Goal: Information Seeking & Learning: Learn about a topic

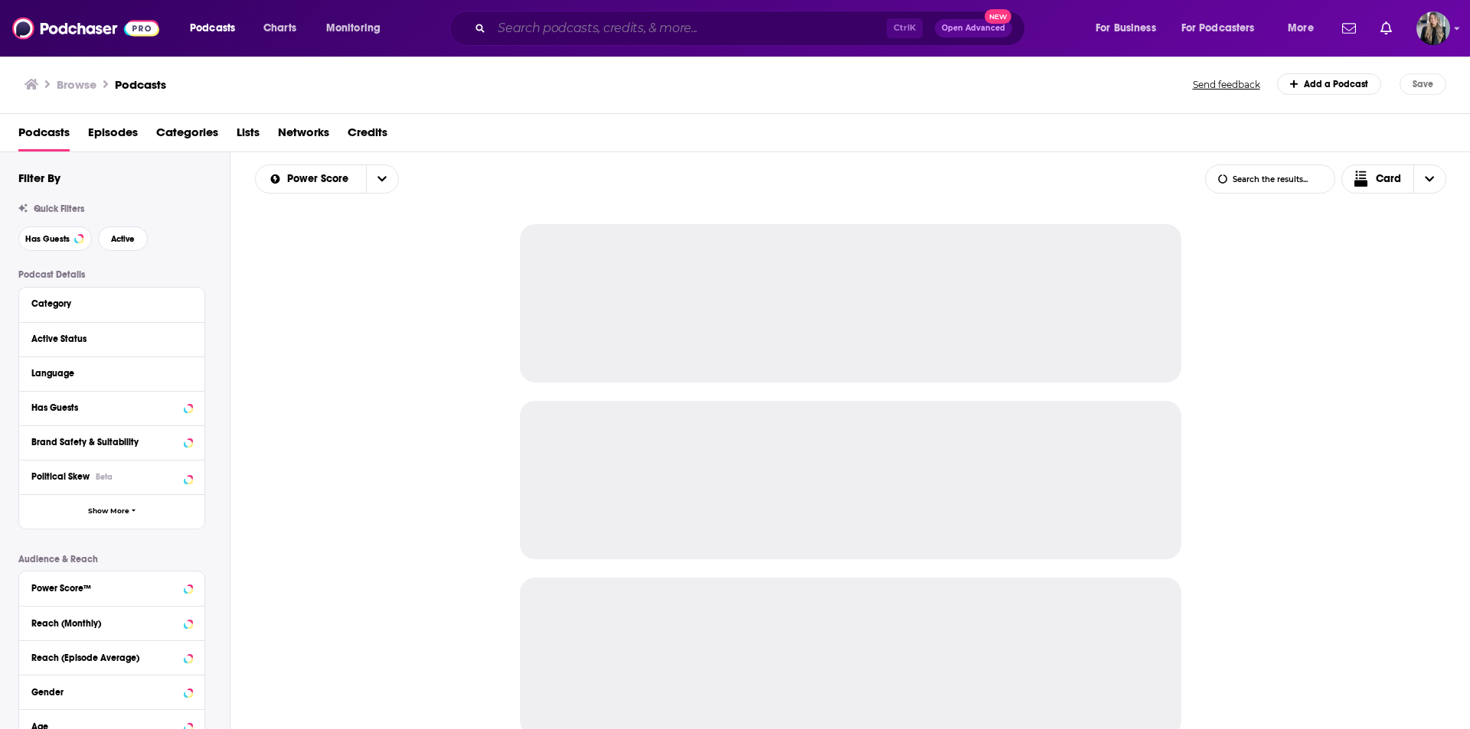
click at [710, 22] on input "Search podcasts, credits, & more..." at bounding box center [688, 28] width 395 height 24
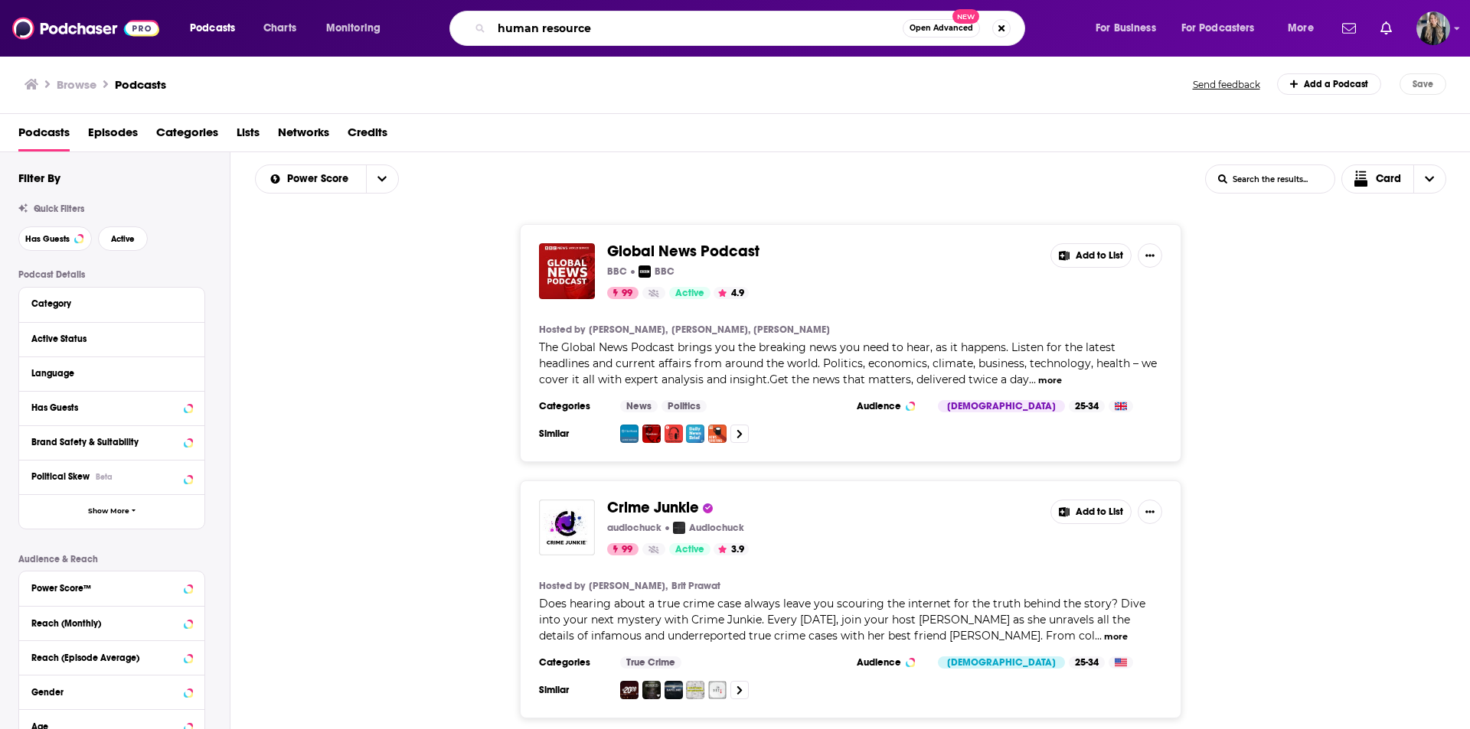
type input "human resources"
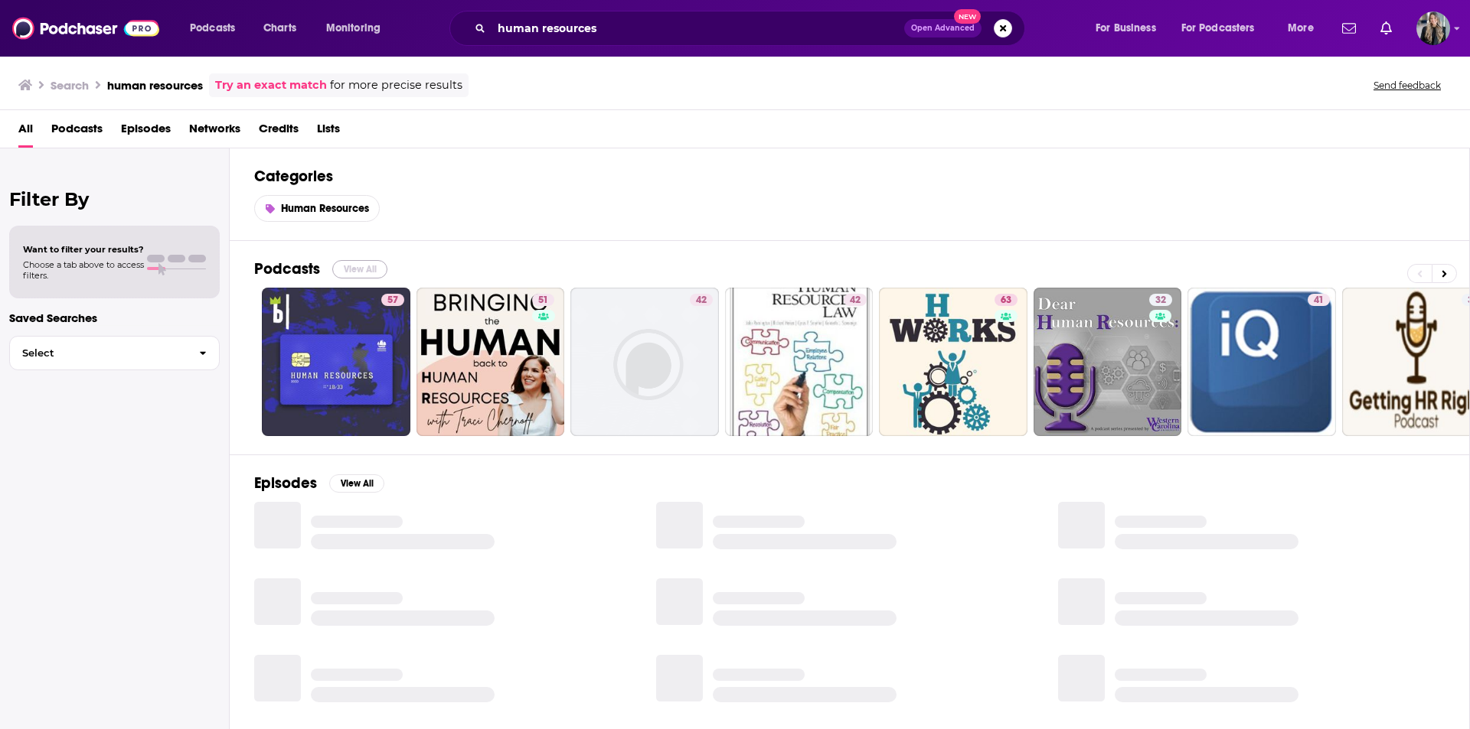
click at [363, 276] on button "View All" at bounding box center [359, 269] width 55 height 18
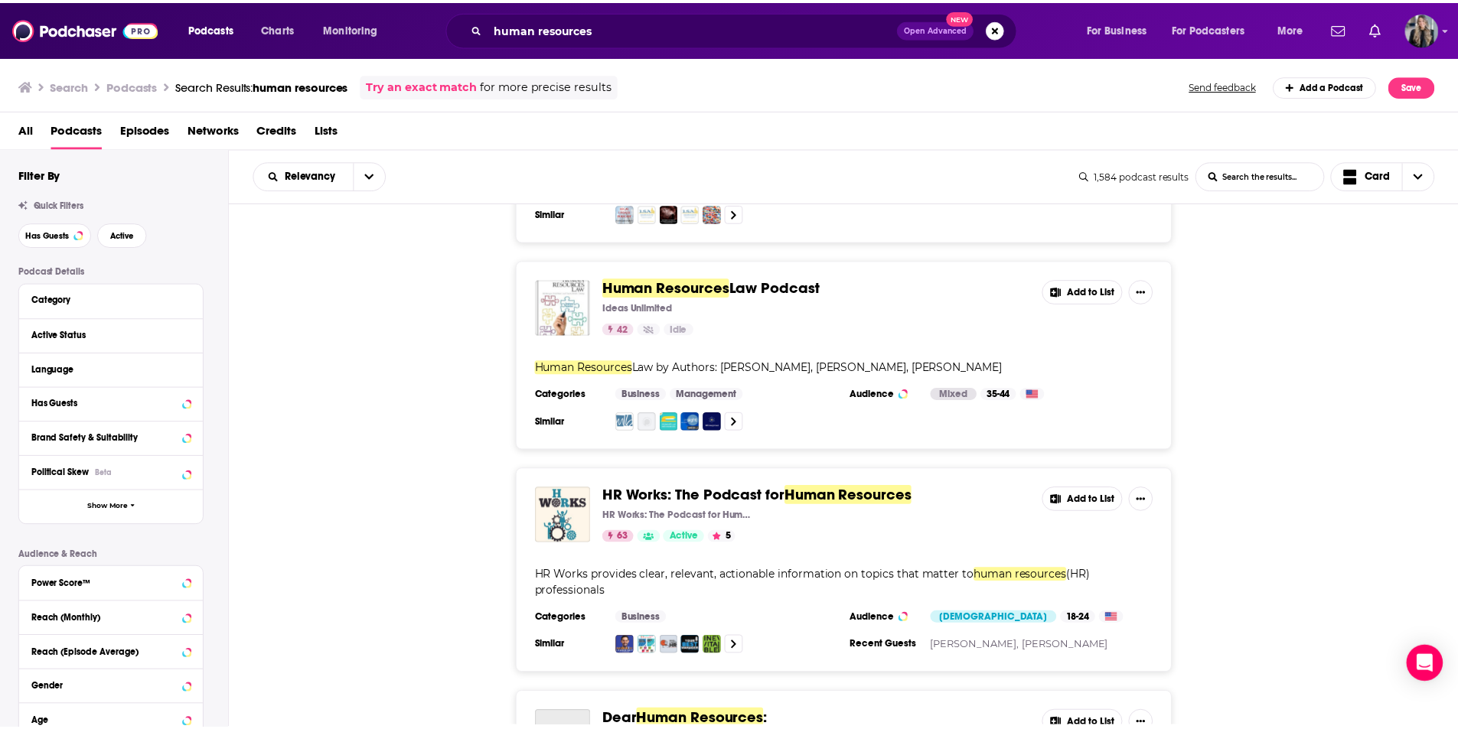
scroll to position [689, 0]
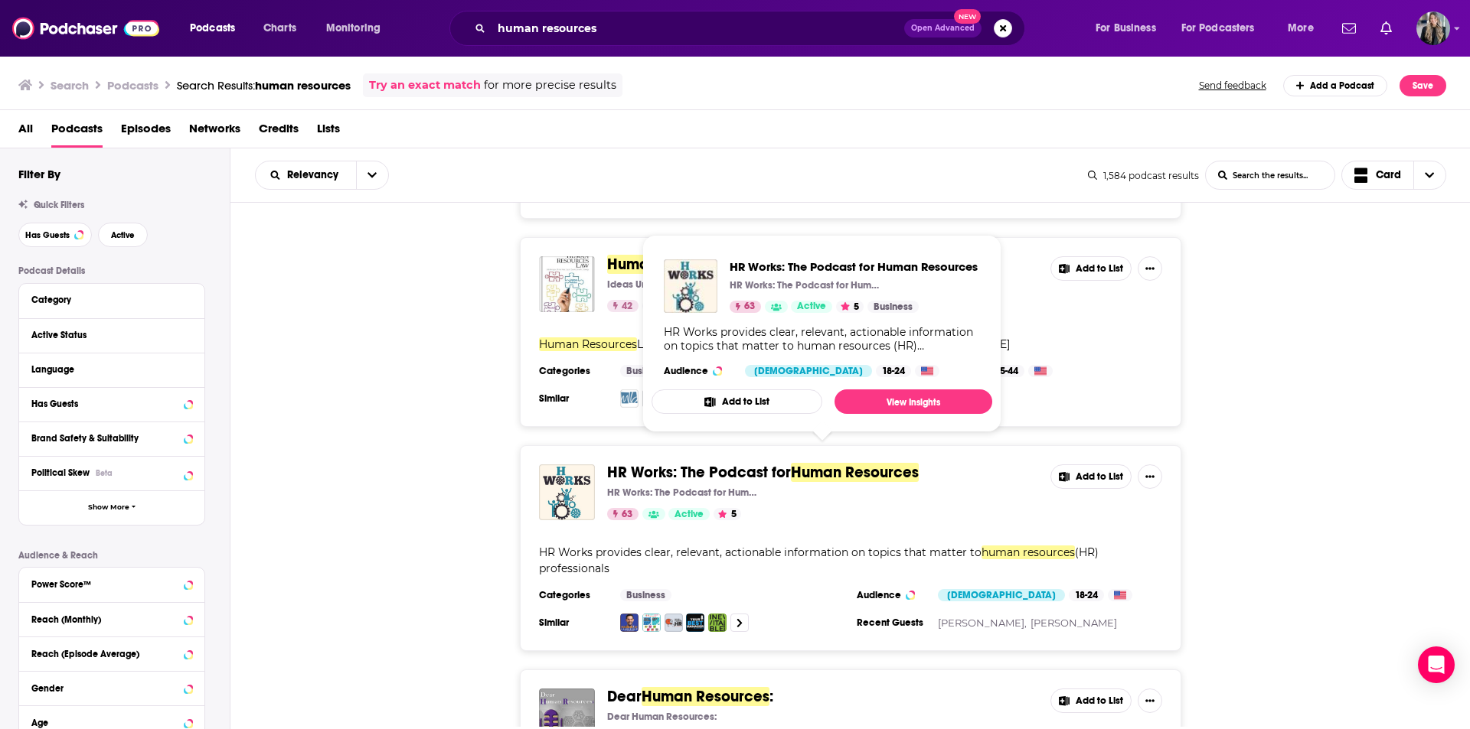
click at [821, 464] on span "Human Resources" at bounding box center [855, 472] width 128 height 19
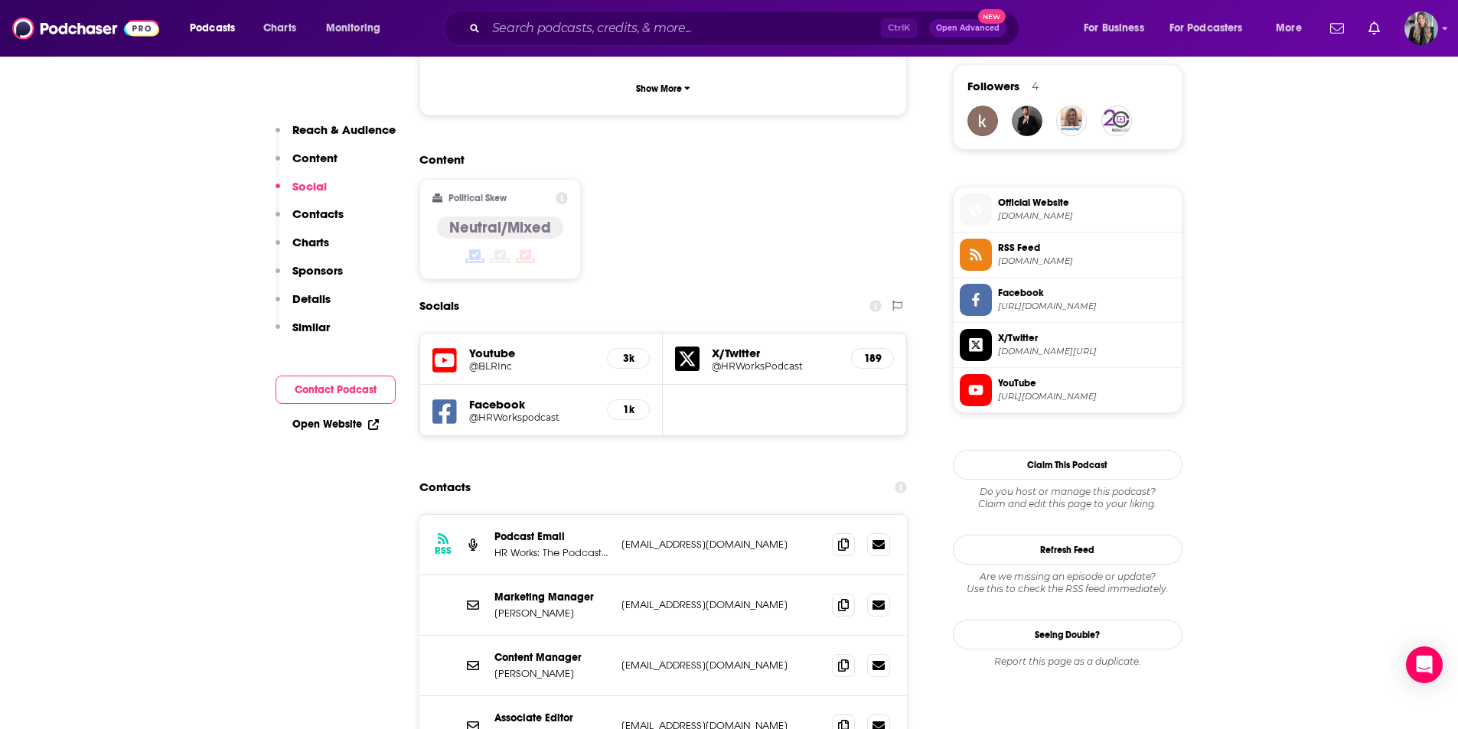
scroll to position [1148, 0]
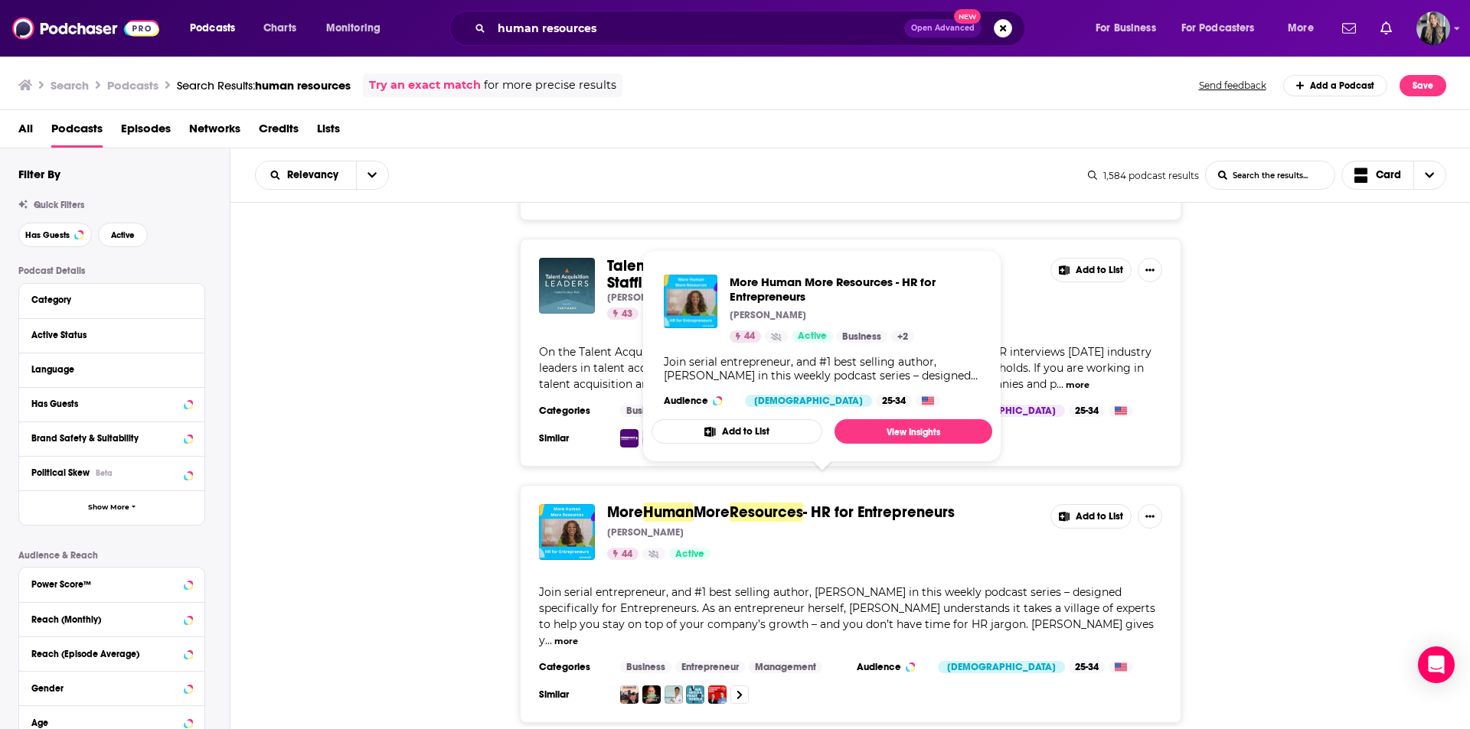
scroll to position [3062, 0]
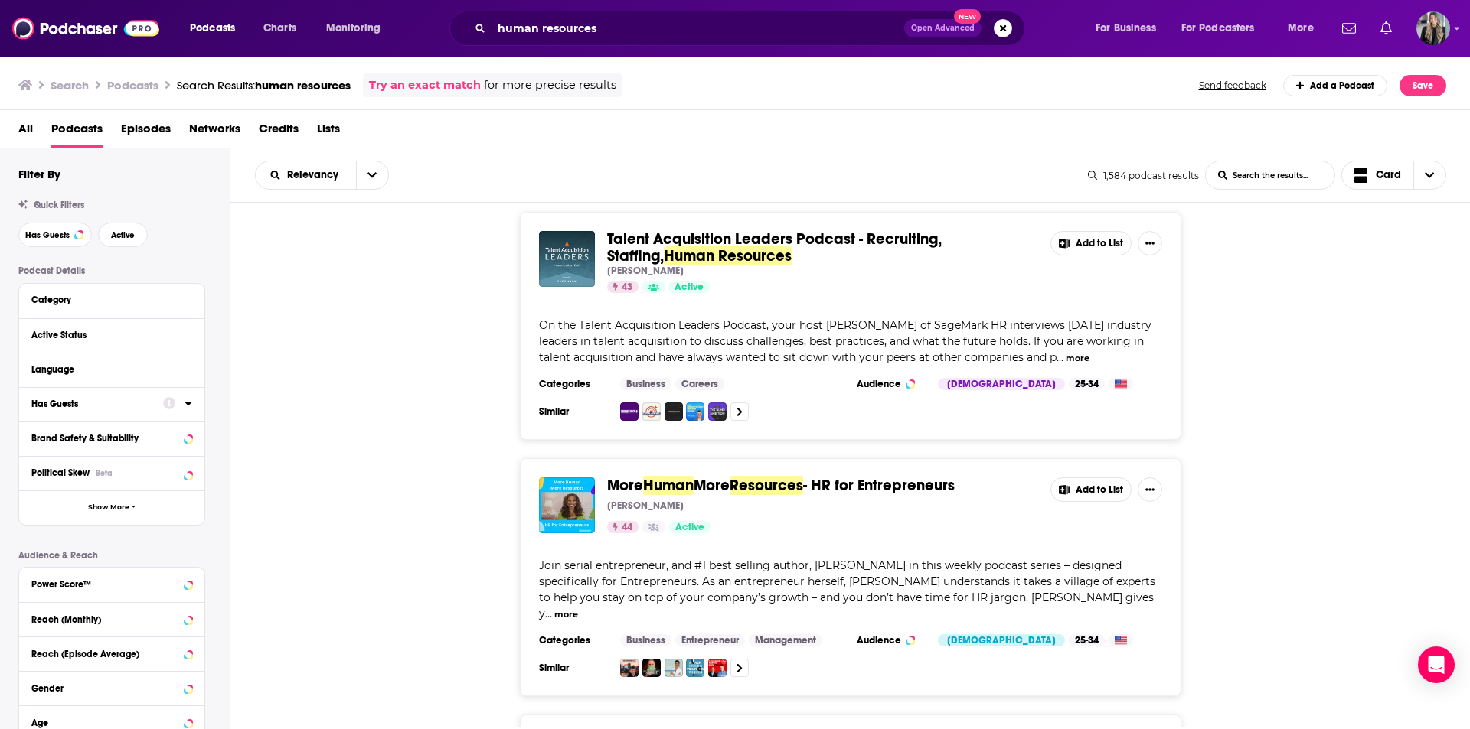
click at [191, 413] on div at bounding box center [177, 403] width 29 height 19
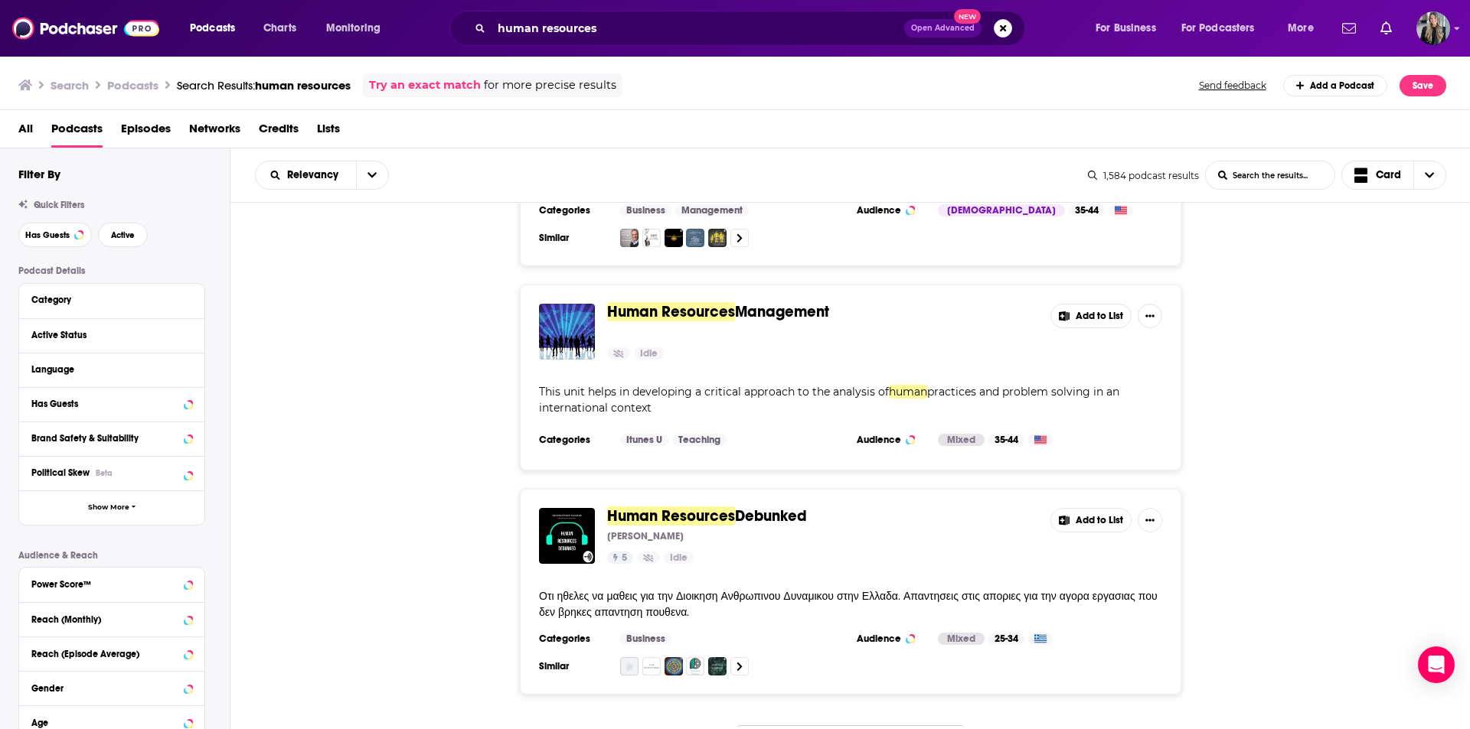
scroll to position [5255, 0]
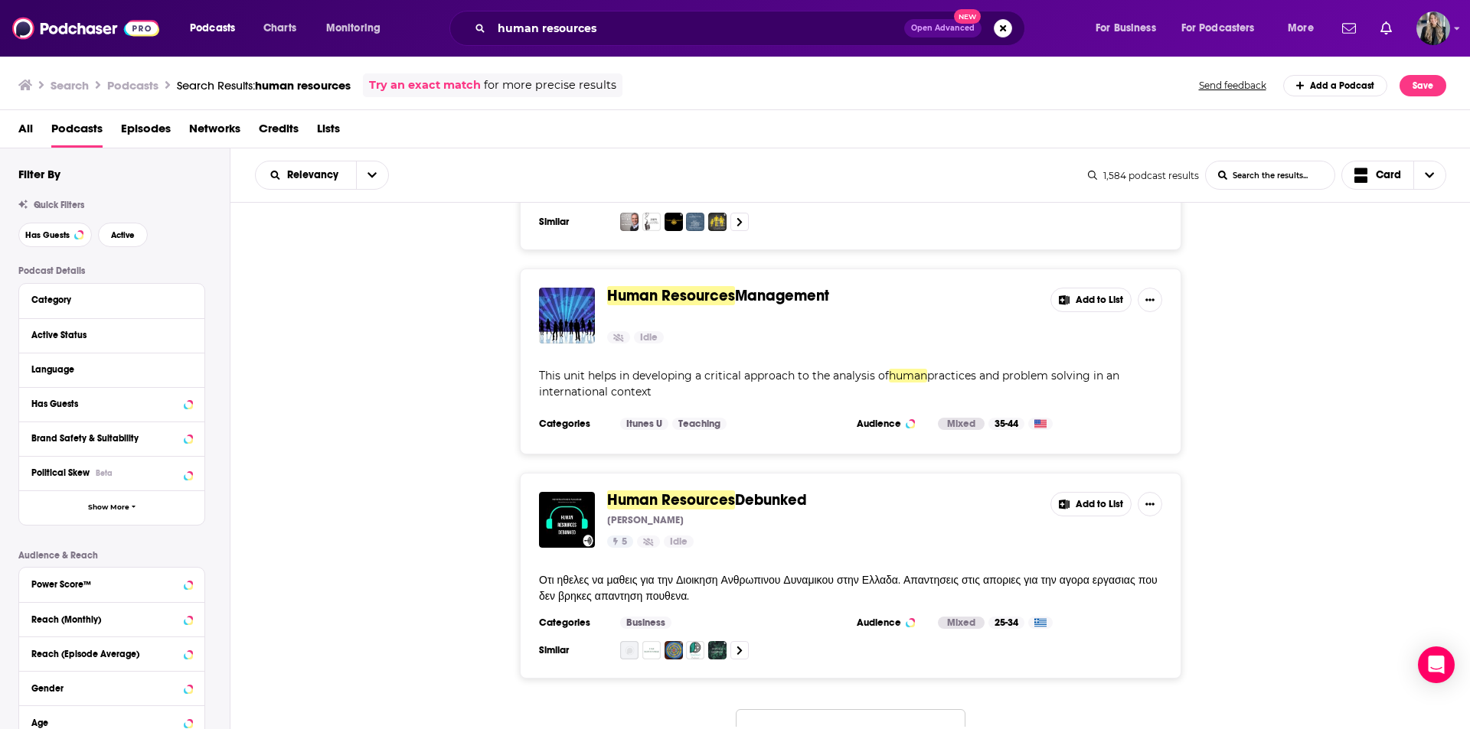
click at [23, 148] on div "Filter By Quick Filters Has Guests Active Podcast Details Category Active Statu…" at bounding box center [115, 485] width 230 height 675
click at [27, 125] on span "All" at bounding box center [25, 131] width 15 height 31
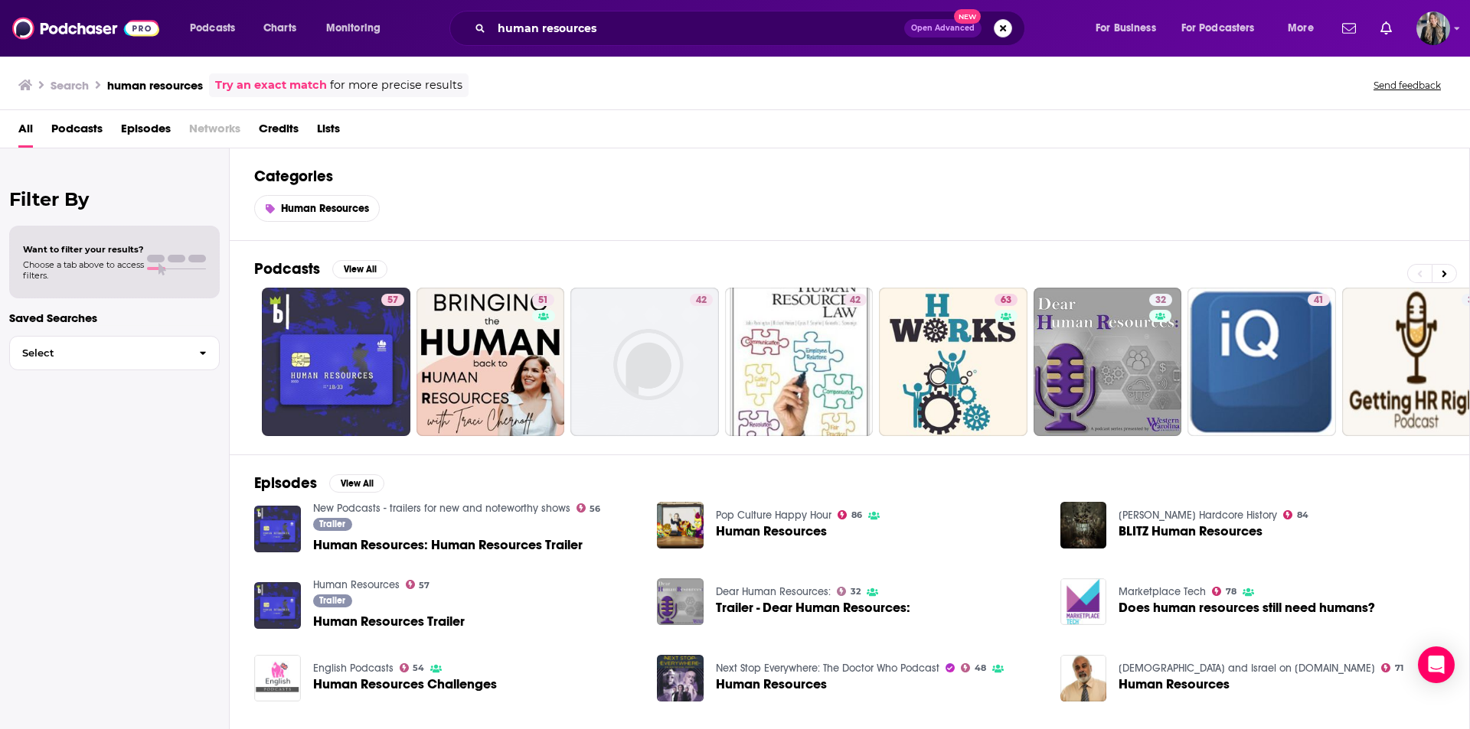
click at [1010, 24] on button "Search podcasts, credits, & more..." at bounding box center [1003, 28] width 18 height 18
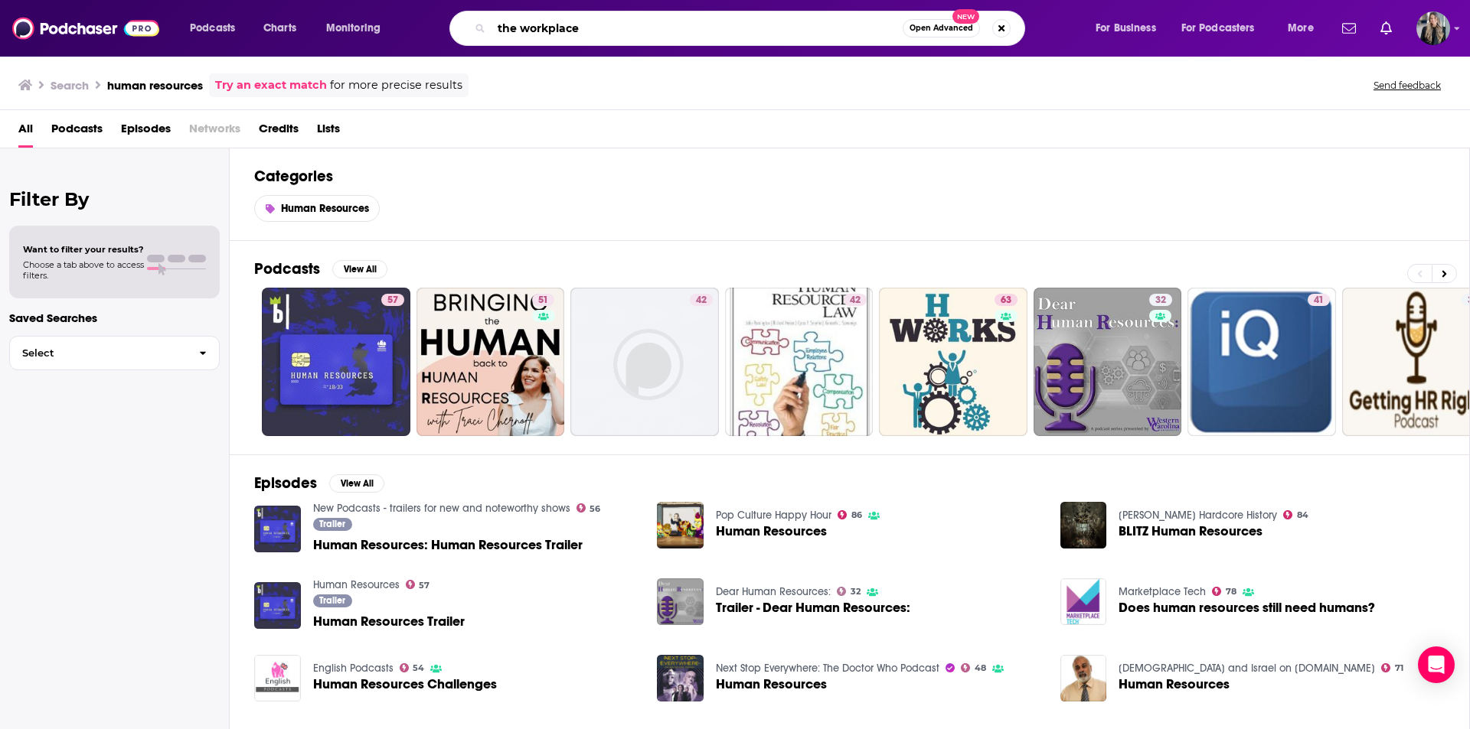
type input "the workplace"
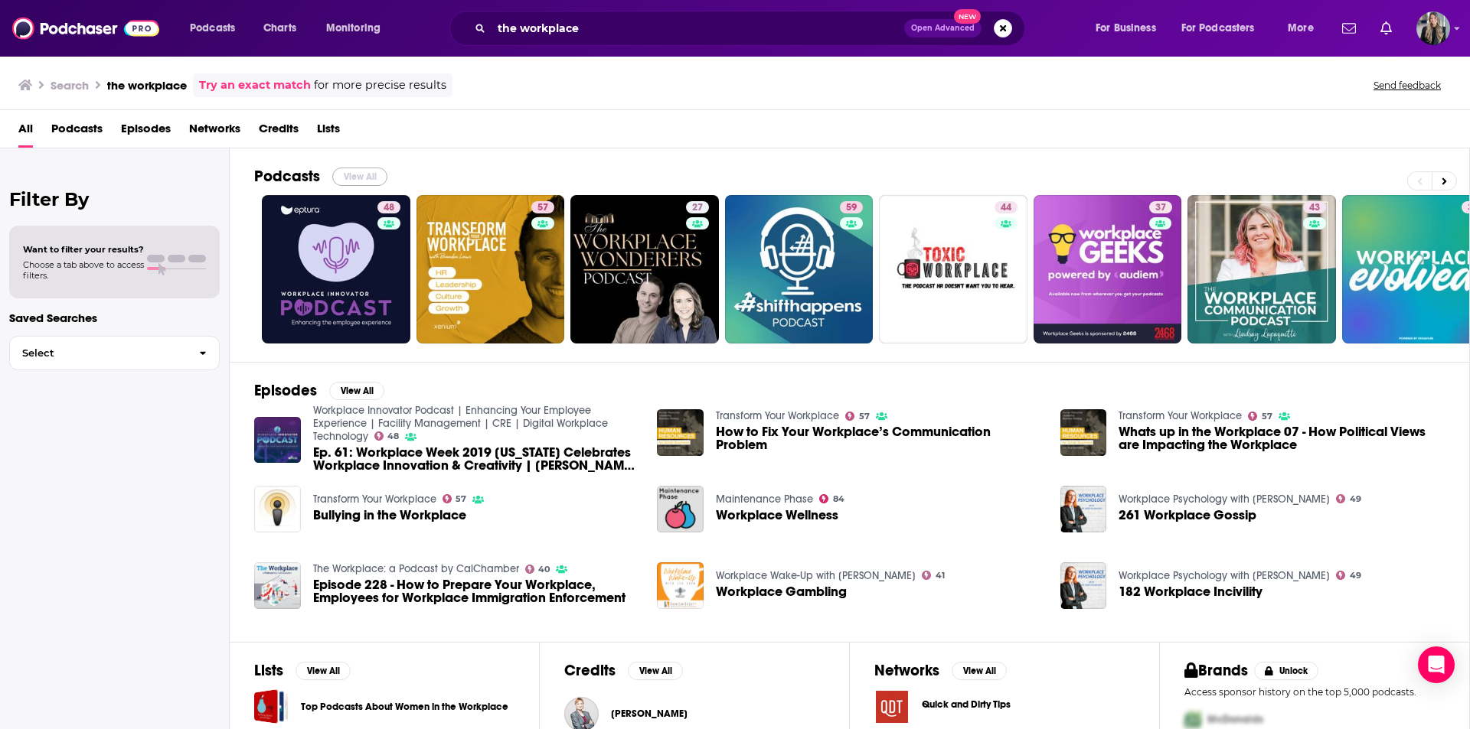
click at [353, 175] on button "View All" at bounding box center [359, 177] width 55 height 18
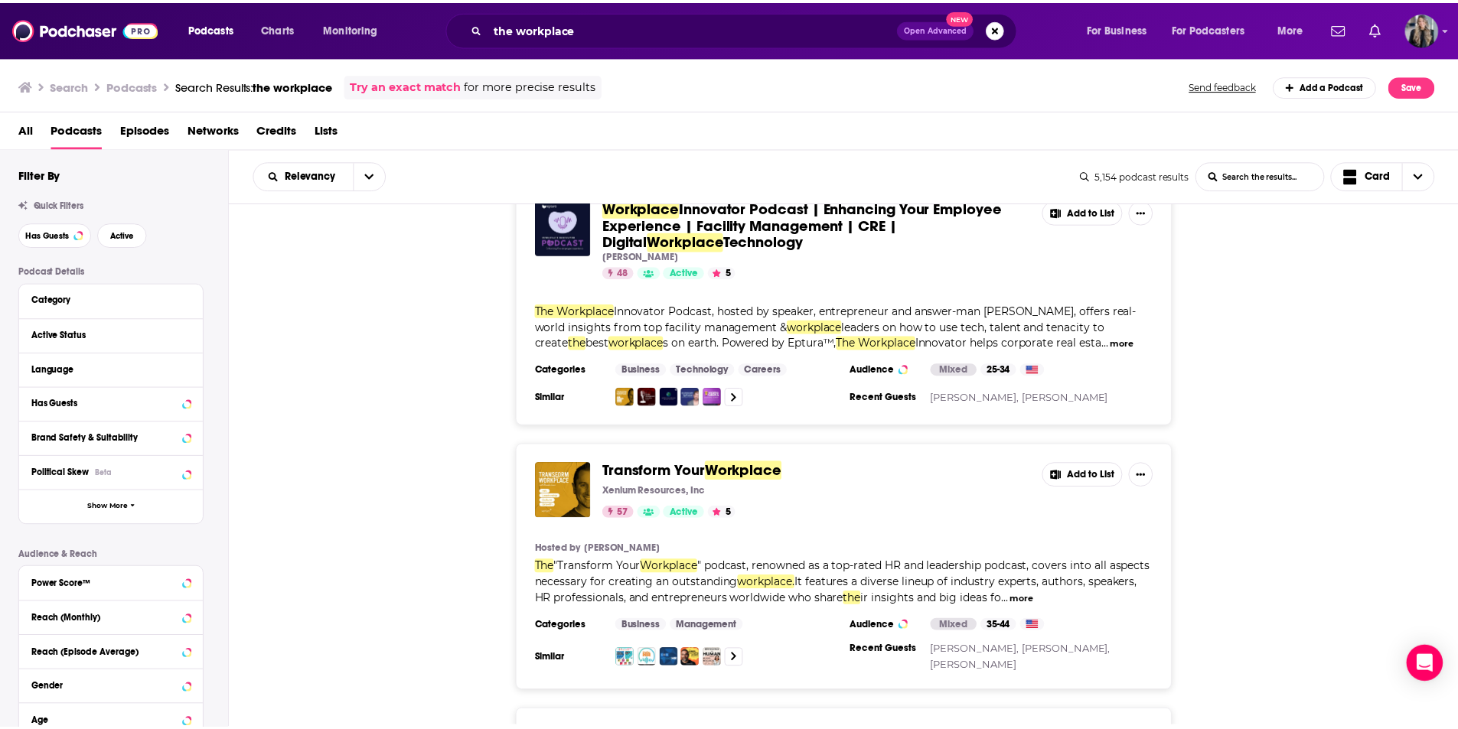
scroll to position [77, 0]
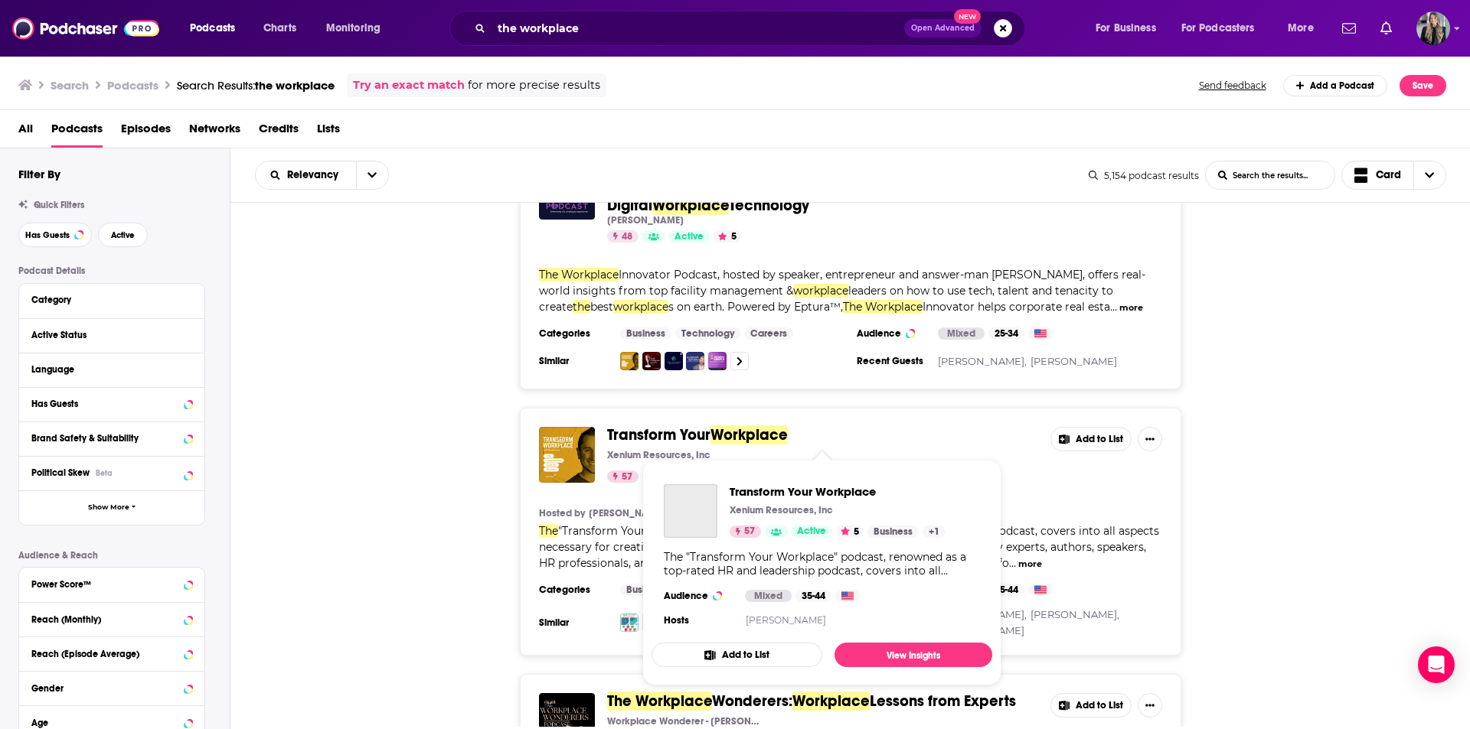
click at [769, 436] on span "Workplace" at bounding box center [748, 435] width 77 height 19
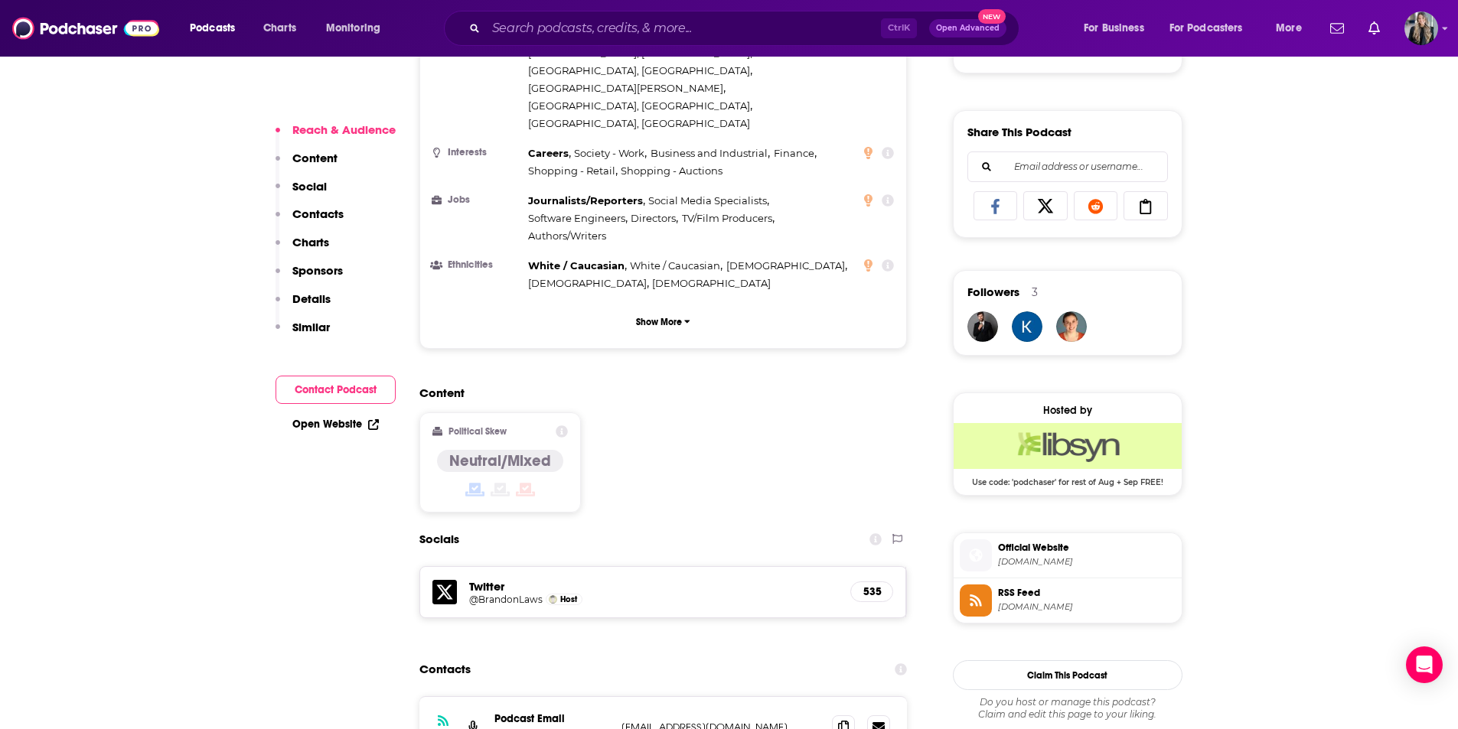
scroll to position [1072, 0]
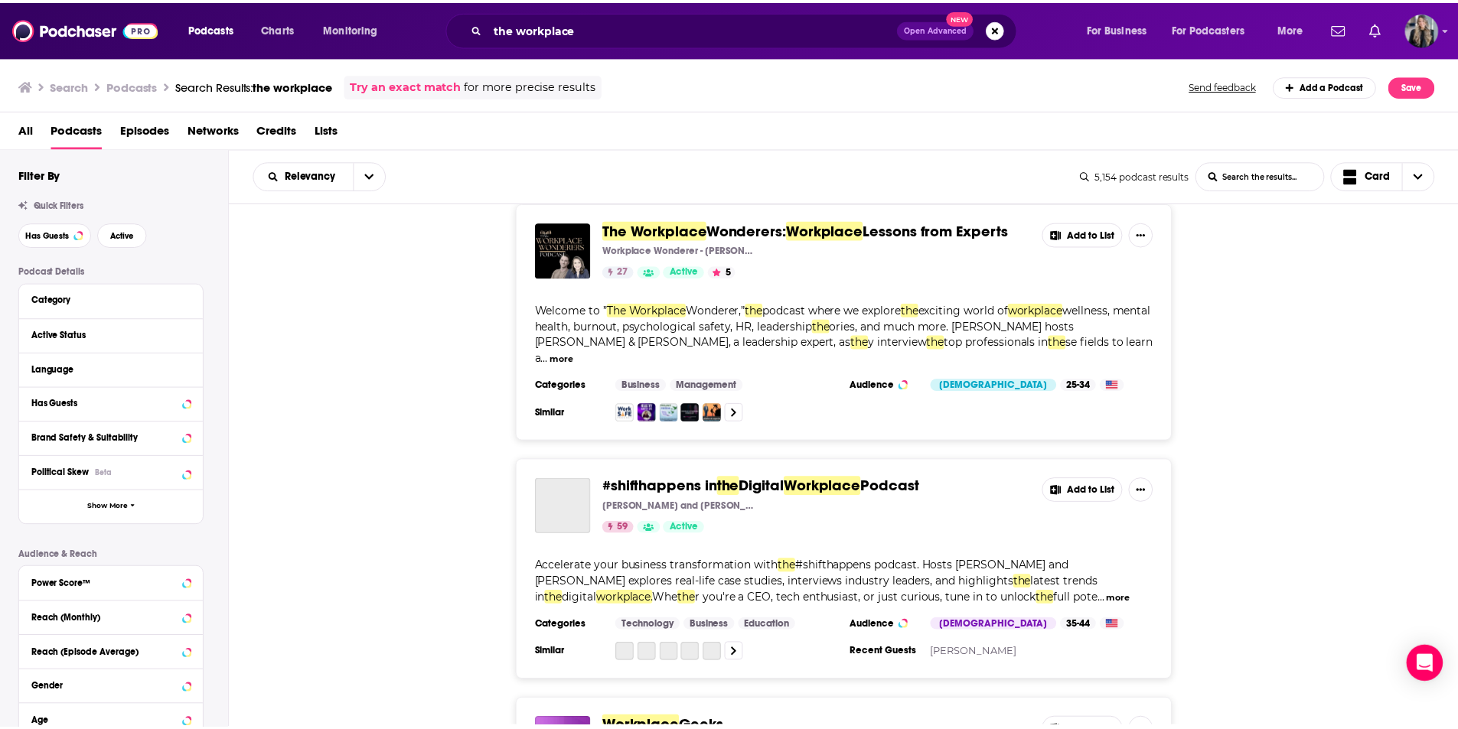
scroll to position [612, 0]
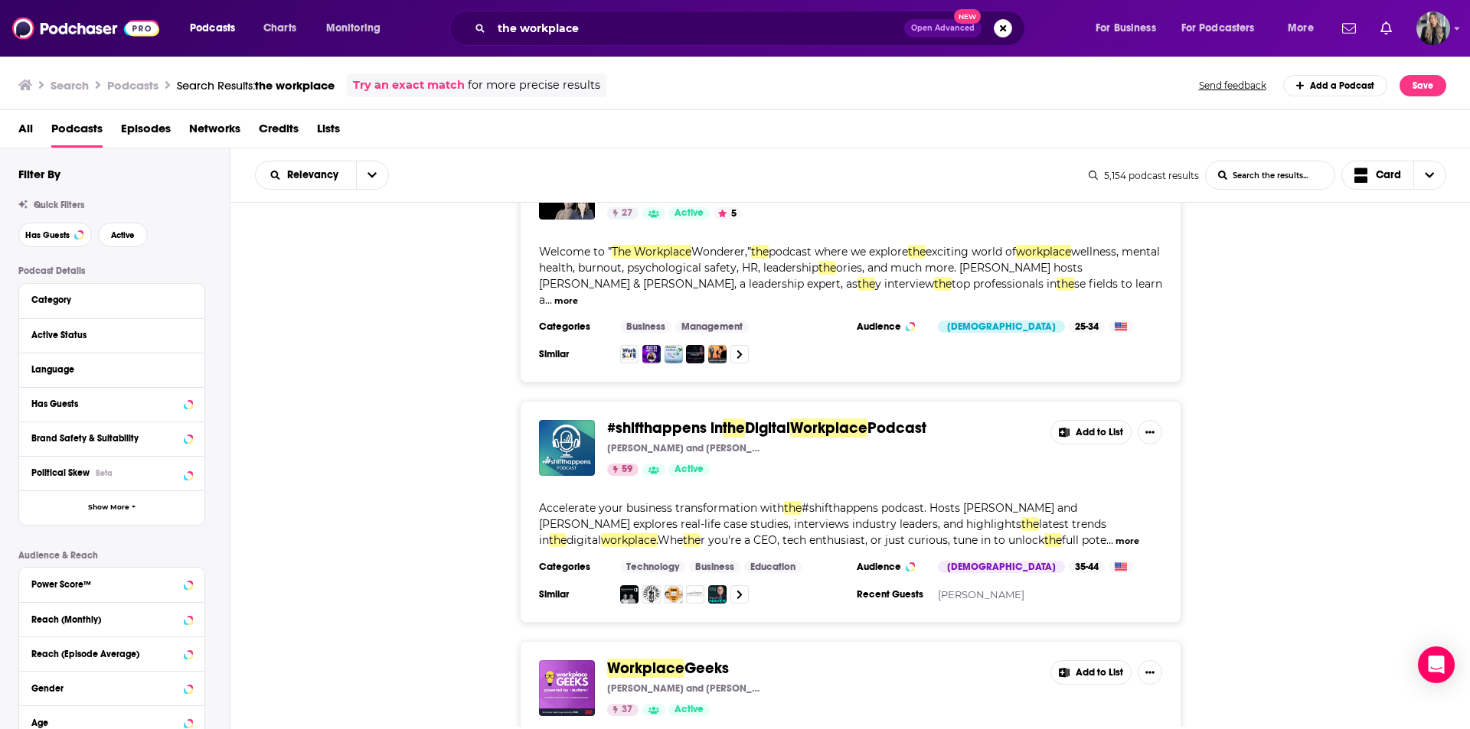
click at [722, 419] on span "#shifthappens in" at bounding box center [665, 428] width 116 height 19
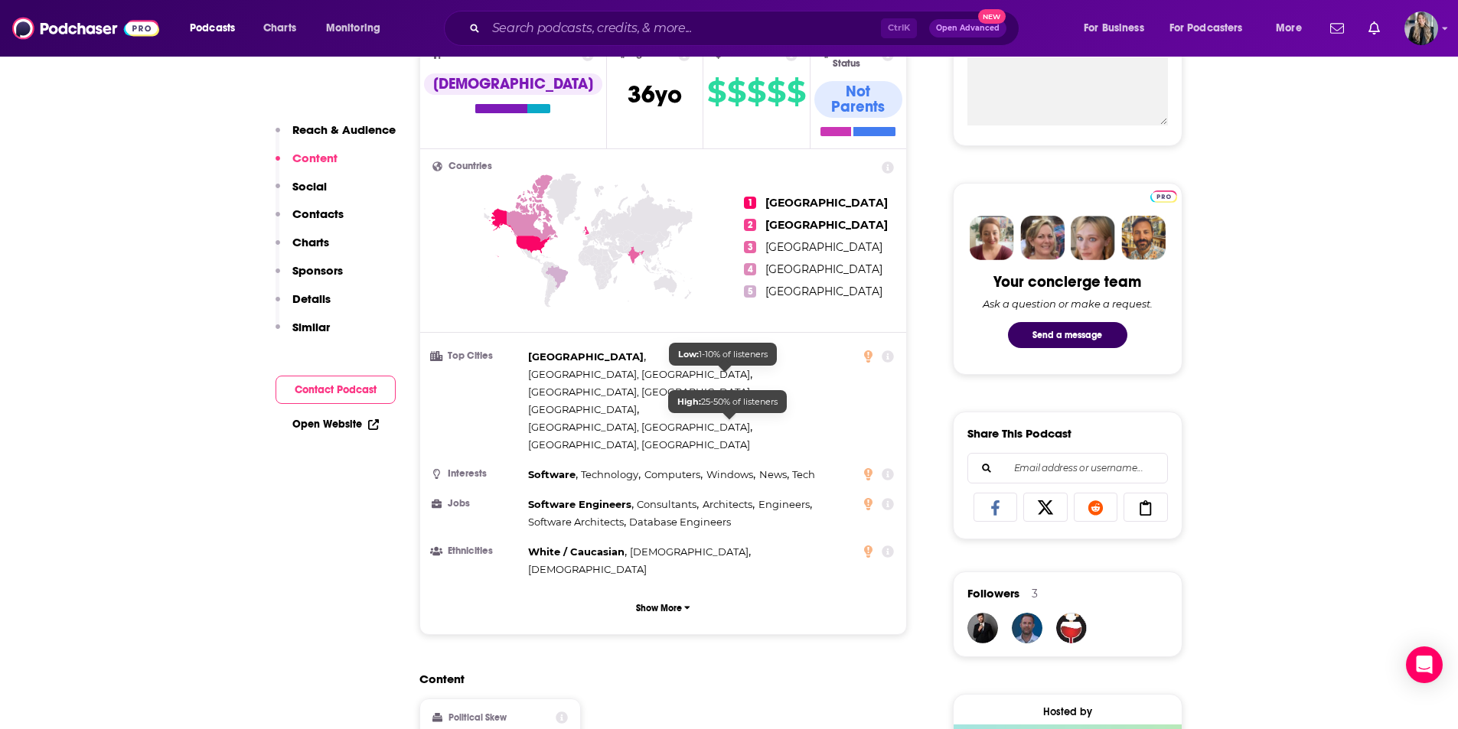
scroll to position [995, 0]
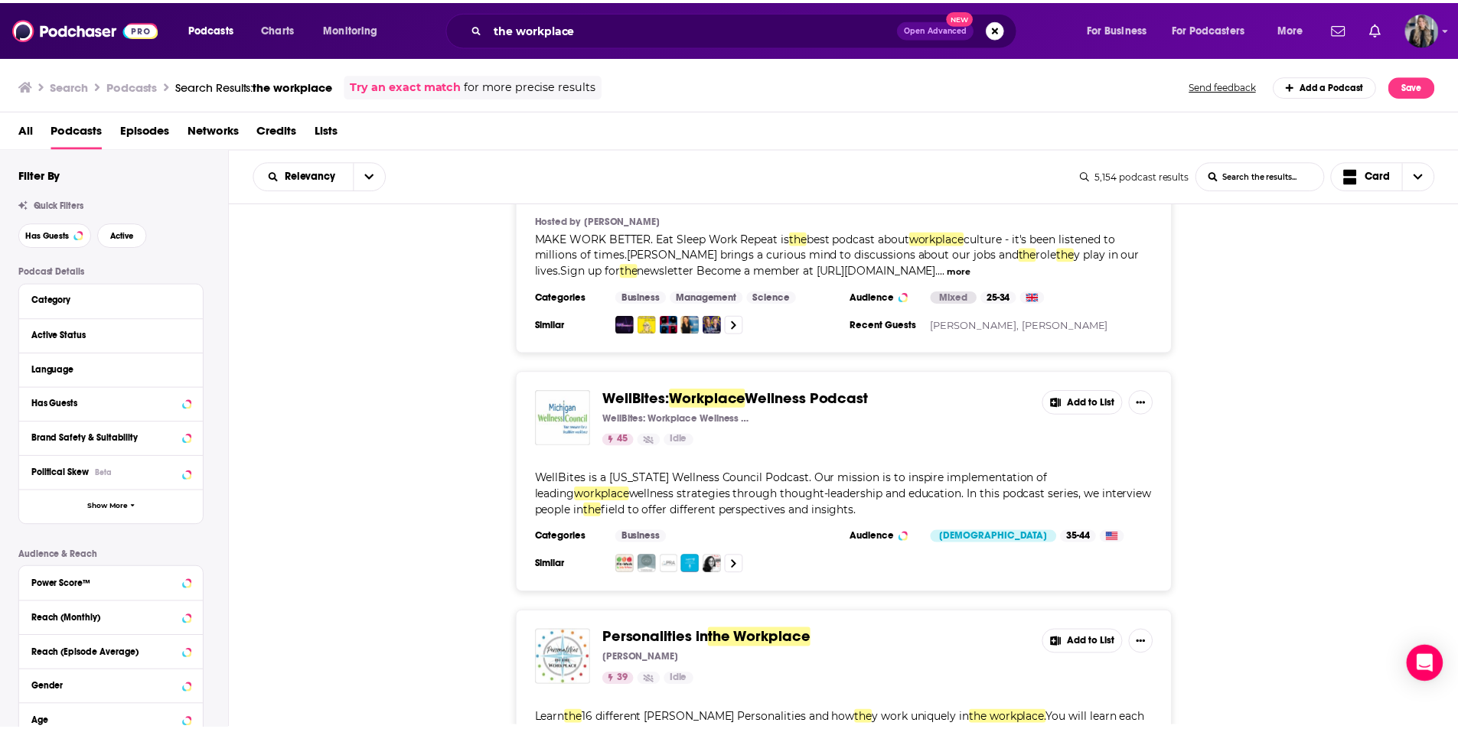
scroll to position [2143, 0]
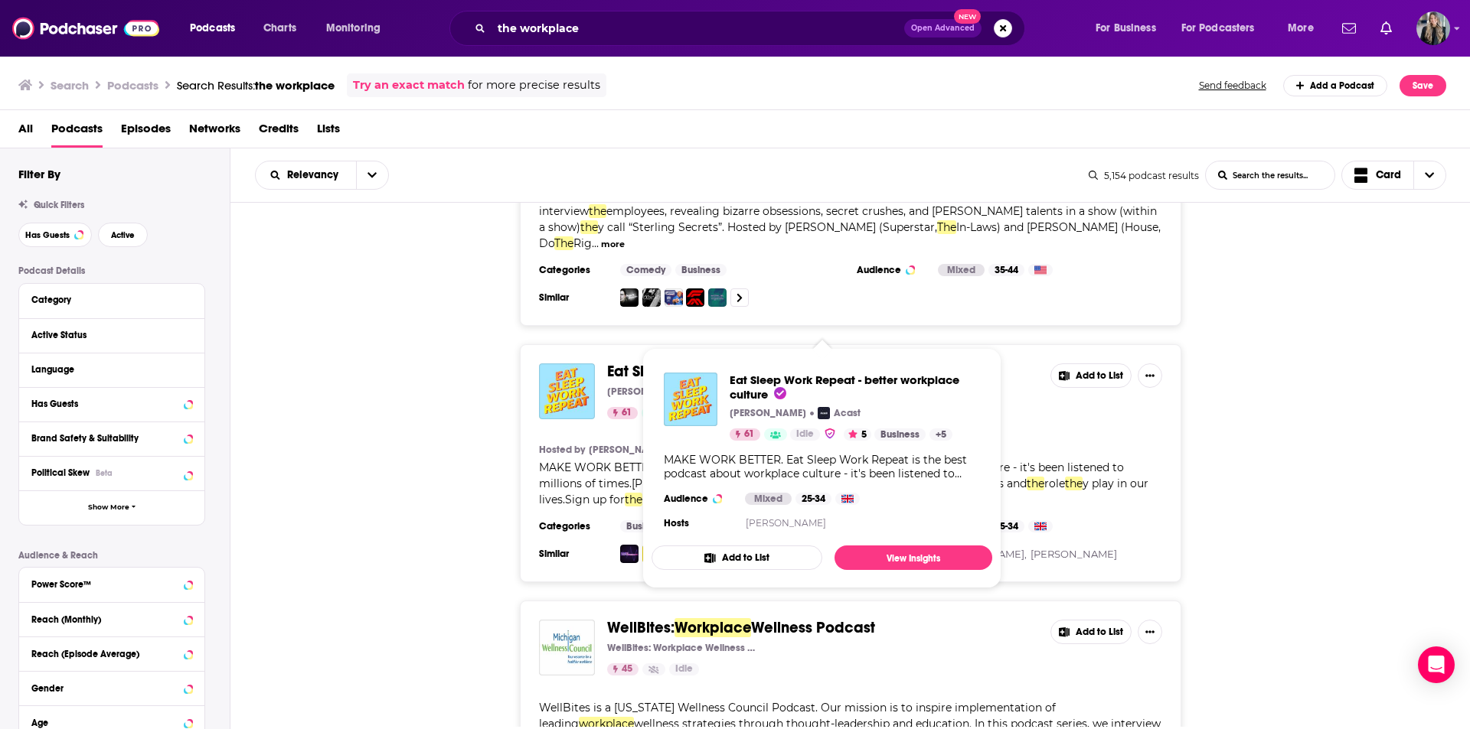
click at [828, 362] on span "workplace" at bounding box center [859, 371] width 76 height 19
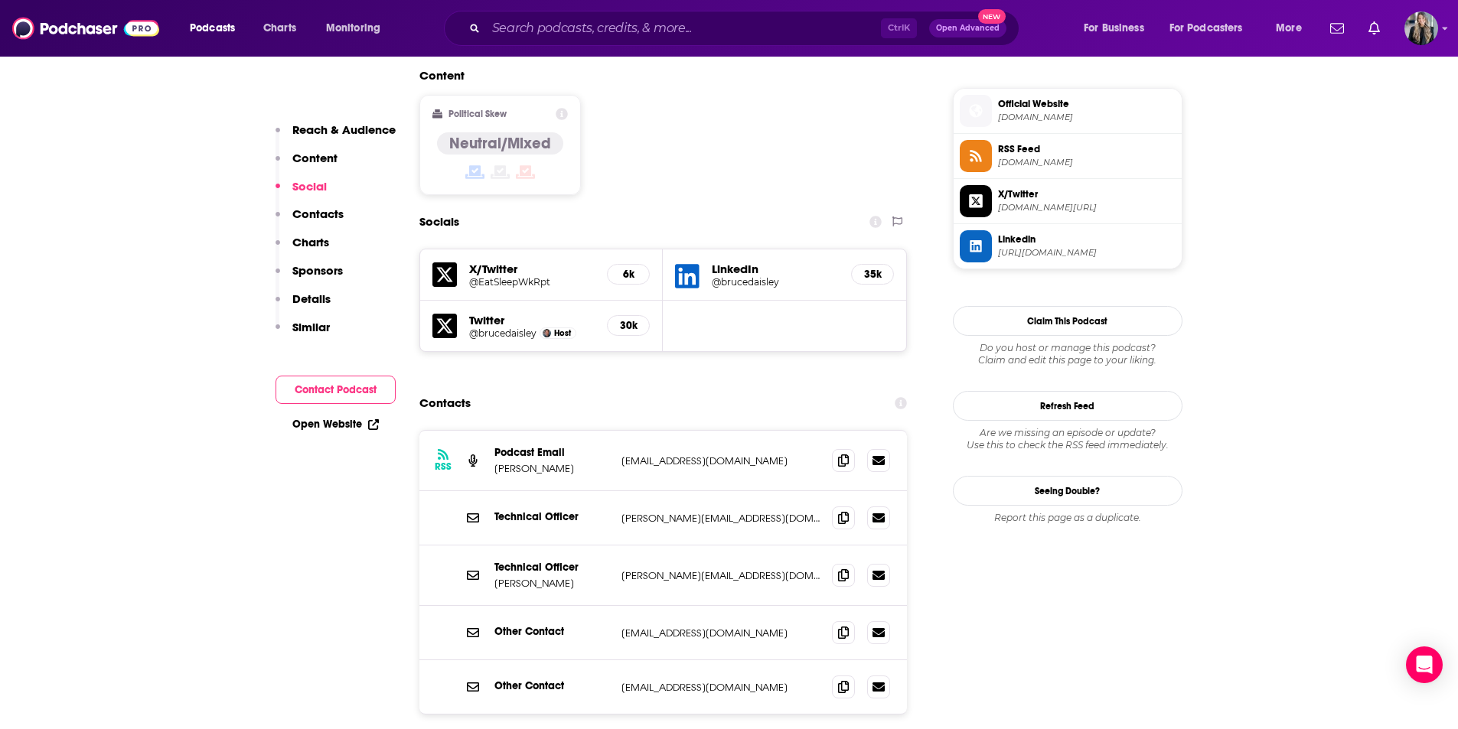
scroll to position [1378, 0]
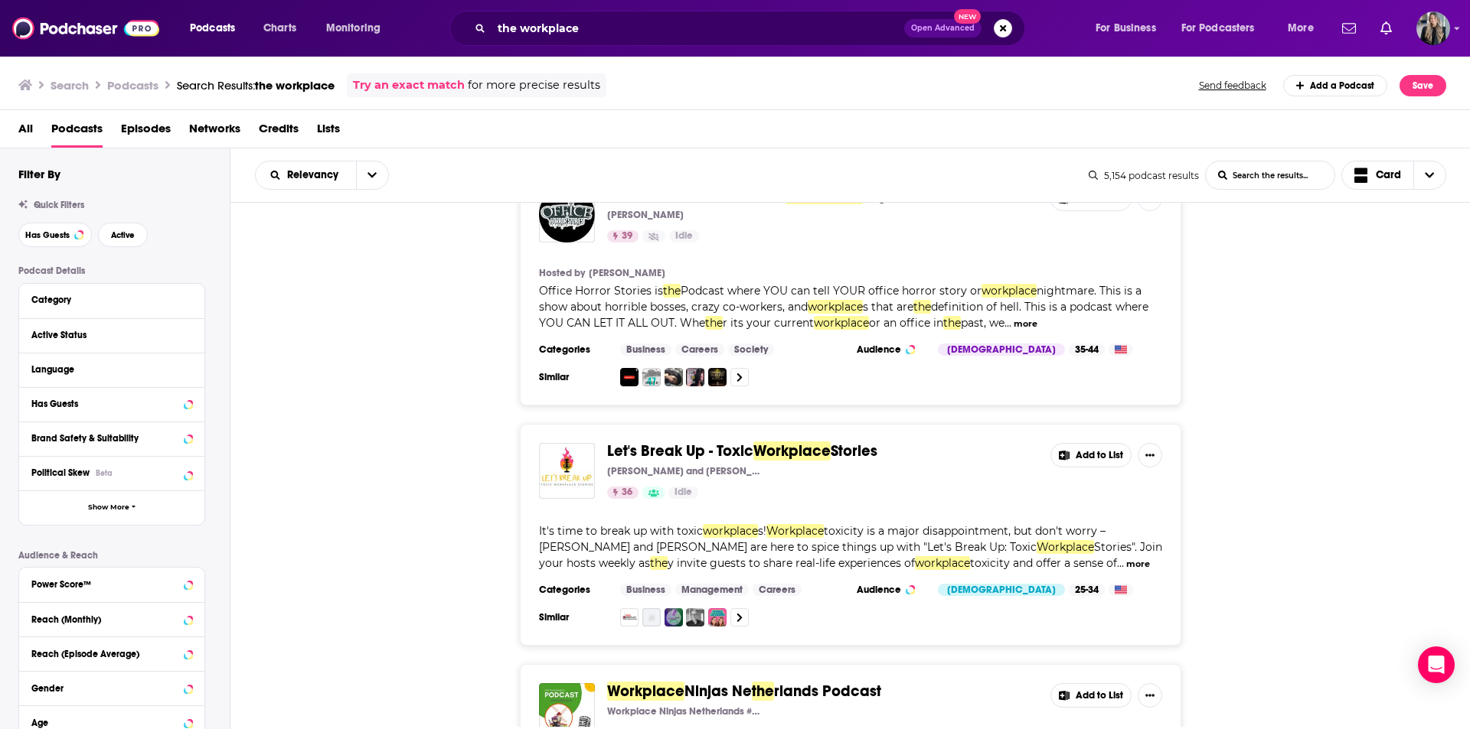
scroll to position [5590, 0]
